Goal: Find specific page/section: Locate a particular part of the current website

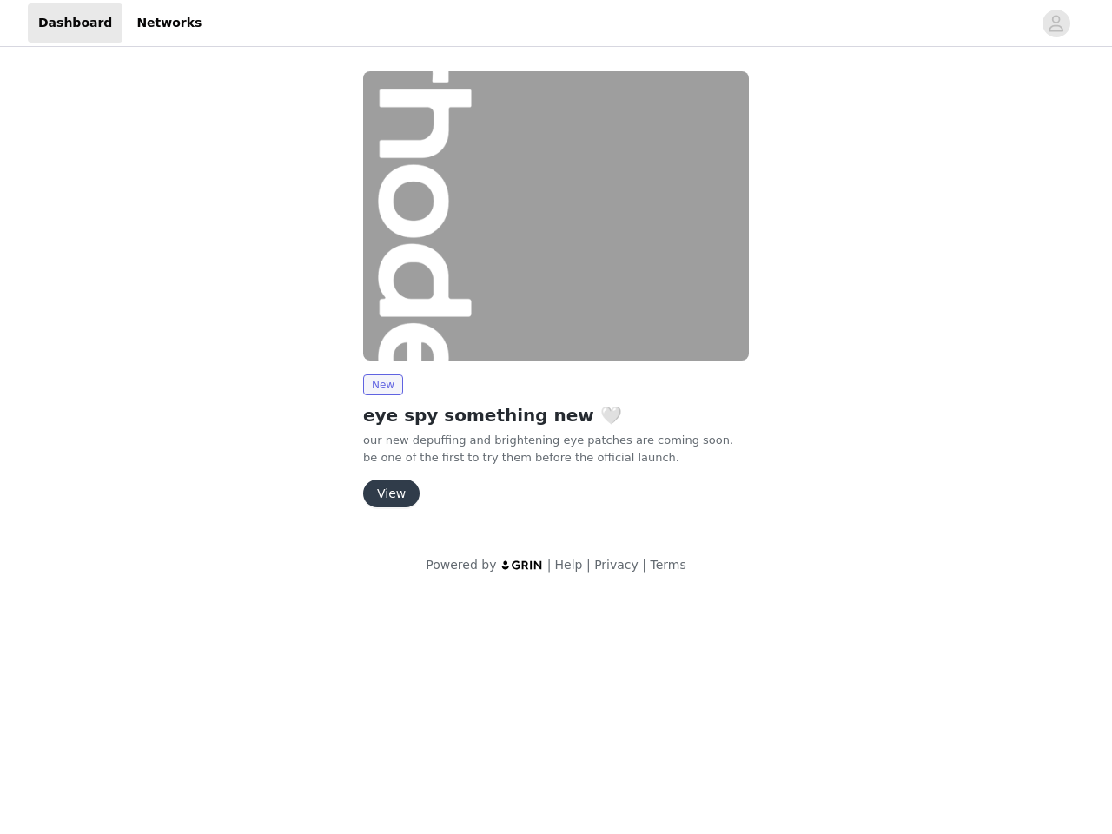
click at [556, 297] on img at bounding box center [556, 215] width 386 height 289
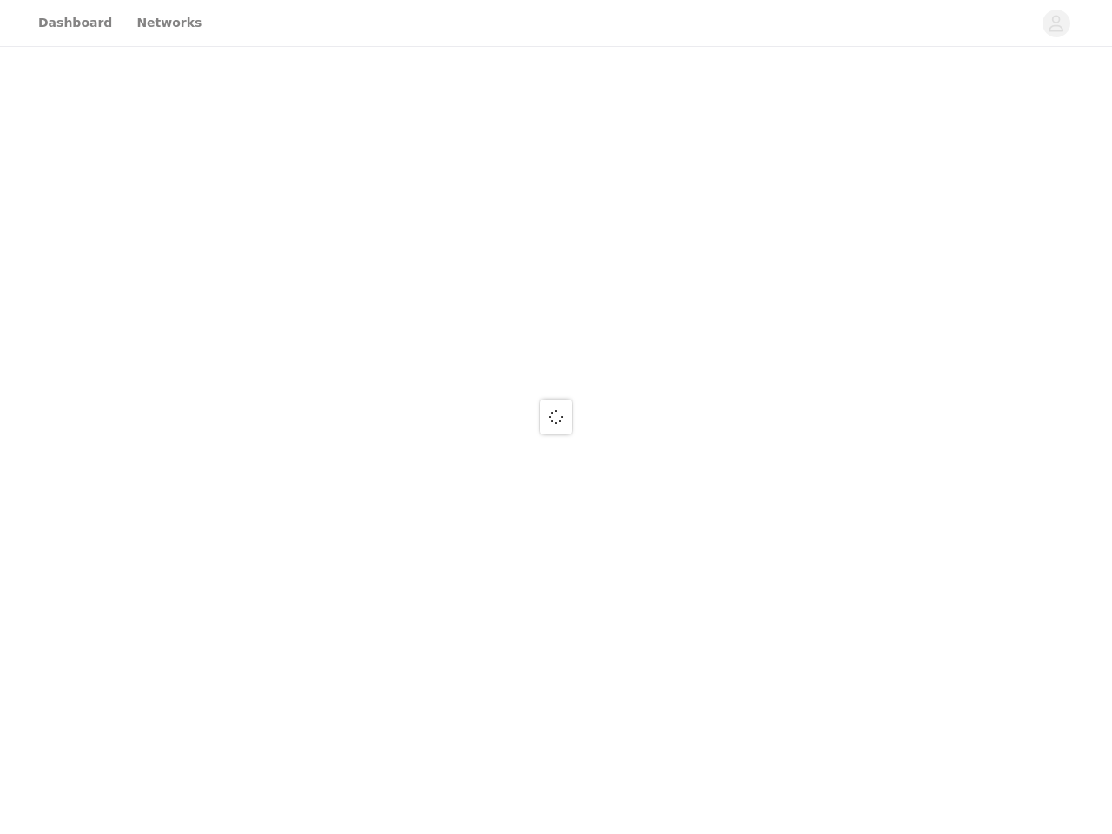
click at [1056, 23] on div at bounding box center [556, 417] width 1112 height 834
click at [556, 215] on div at bounding box center [556, 417] width 1112 height 834
click at [382, 385] on div at bounding box center [556, 417] width 1112 height 834
click at [390, 493] on div at bounding box center [556, 417] width 1112 height 834
